Goal: Task Accomplishment & Management: Use online tool/utility

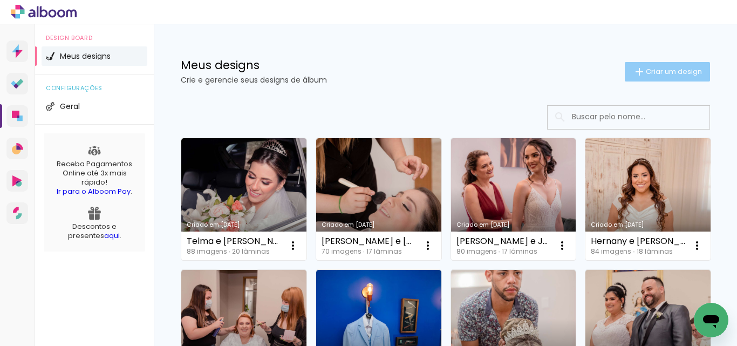
click at [678, 77] on paper-button "Criar um design" at bounding box center [666, 71] width 85 height 19
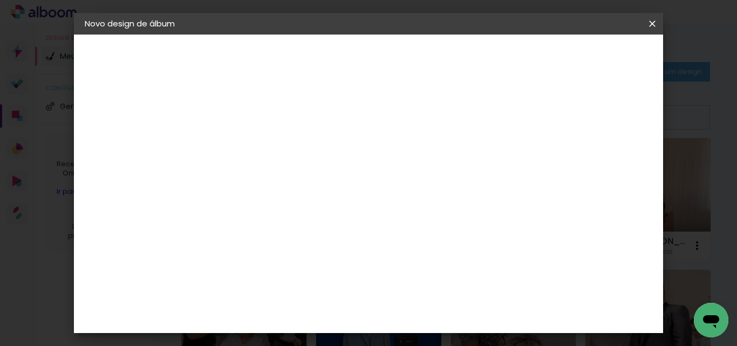
click at [261, 146] on input at bounding box center [261, 144] width 0 height 17
type input "Evandro e Geovana"
type paper-input "Evandro e Geovana"
click at [0, 0] on slot "Avançar" at bounding box center [0, 0] width 0 height 0
click at [340, 208] on input at bounding box center [288, 204] width 109 height 13
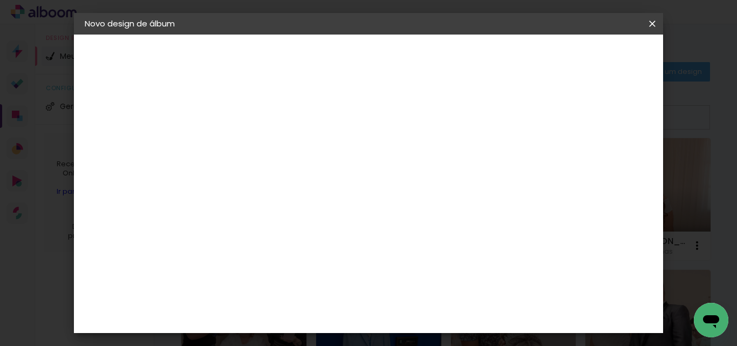
type input "matr"
type paper-input "matr"
click at [278, 253] on paper-item "Matrix" at bounding box center [277, 244] width 95 height 24
click at [0, 0] on slot "Avançar" at bounding box center [0, 0] width 0 height 0
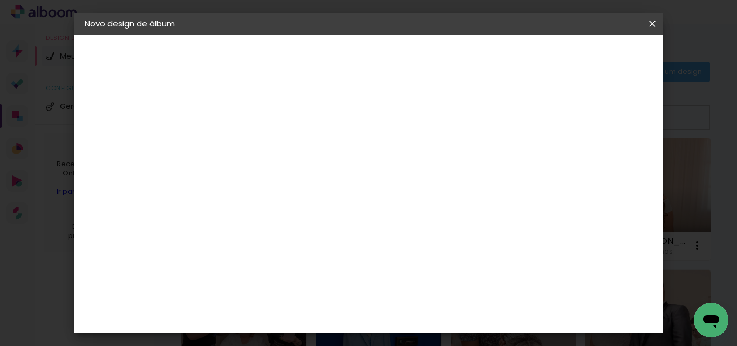
click at [334, 323] on span "30 × 30" at bounding box center [309, 334] width 50 height 22
click at [0, 0] on slot "Avançar" at bounding box center [0, 0] width 0 height 0
click at [460, 54] on span "Iniciar design" at bounding box center [447, 60] width 25 height 15
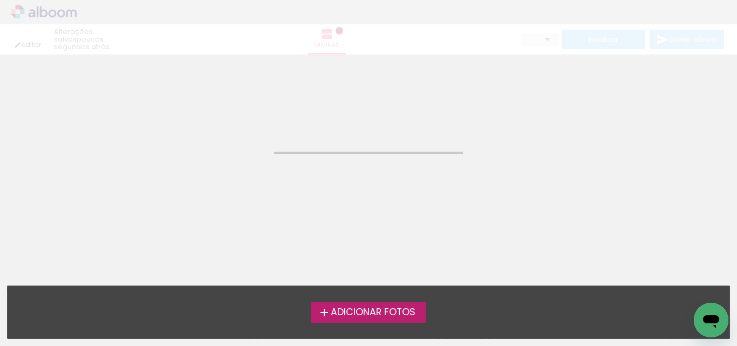
click at [359, 311] on span "Adicionar Fotos" at bounding box center [373, 312] width 85 height 10
click at [0, 0] on input "file" at bounding box center [0, 0] width 0 height 0
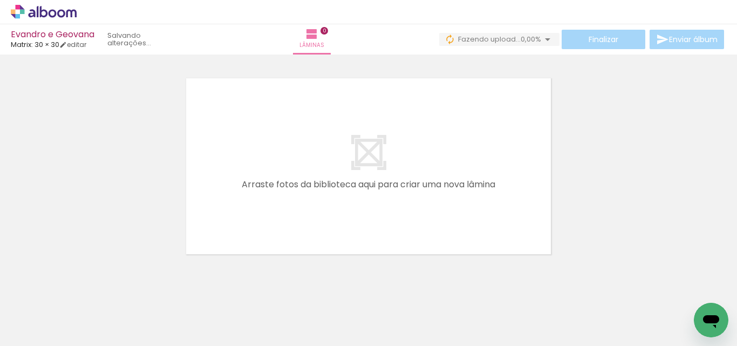
click at [37, 13] on icon at bounding box center [38, 11] width 2 height 11
click at [33, 15] on icon at bounding box center [44, 12] width 66 height 14
